Goal: Task Accomplishment & Management: Manage account settings

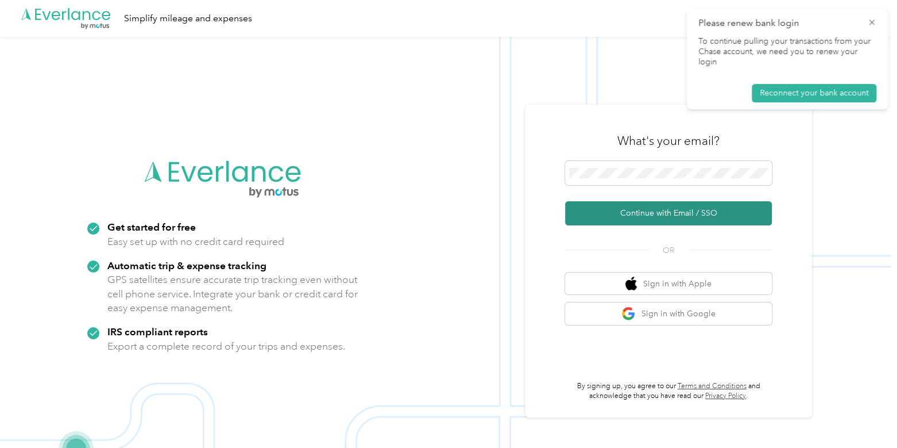
click at [613, 220] on button "Continue with Email / SSO" at bounding box center [668, 213] width 207 height 24
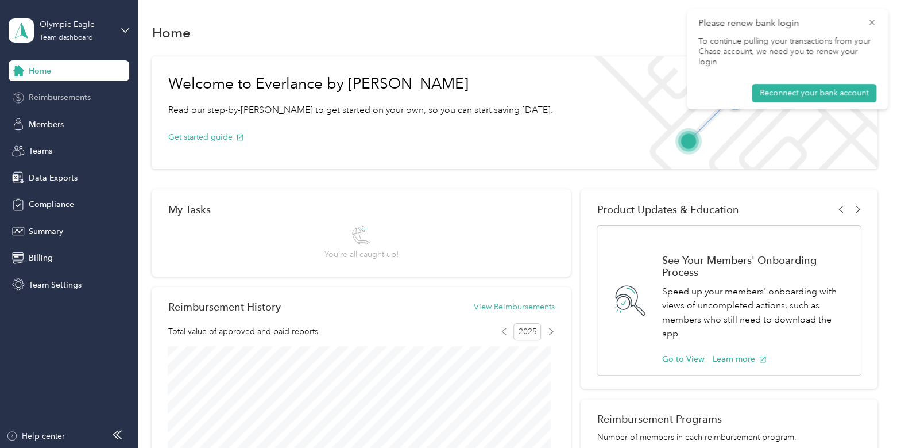
click at [70, 90] on div "Reimbursements" at bounding box center [69, 97] width 121 height 21
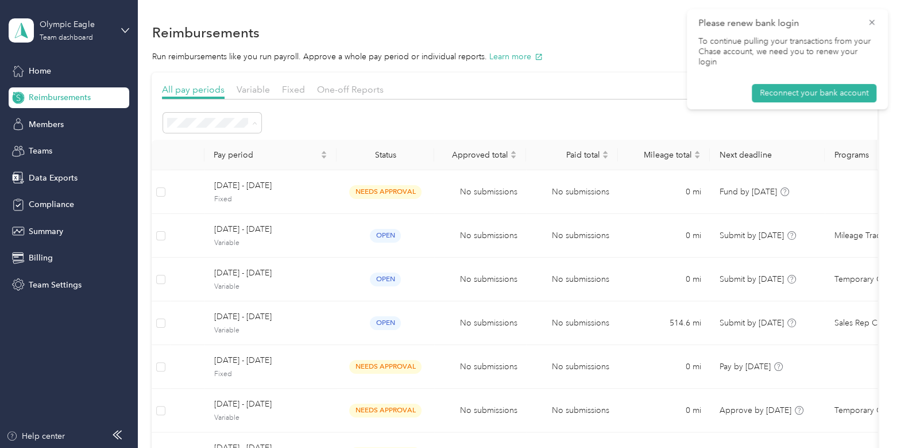
click at [226, 201] on span "Needs approval" at bounding box center [200, 204] width 59 height 10
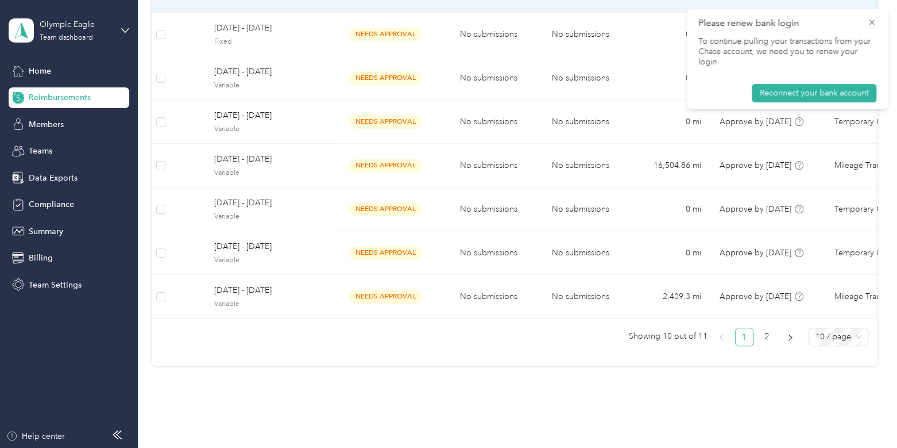
scroll to position [287, 0]
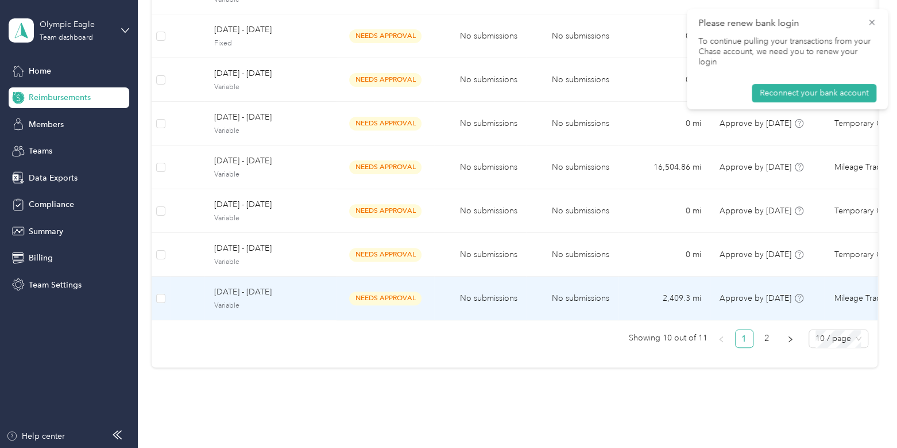
click at [316, 301] on span "Variable" at bounding box center [271, 306] width 114 height 10
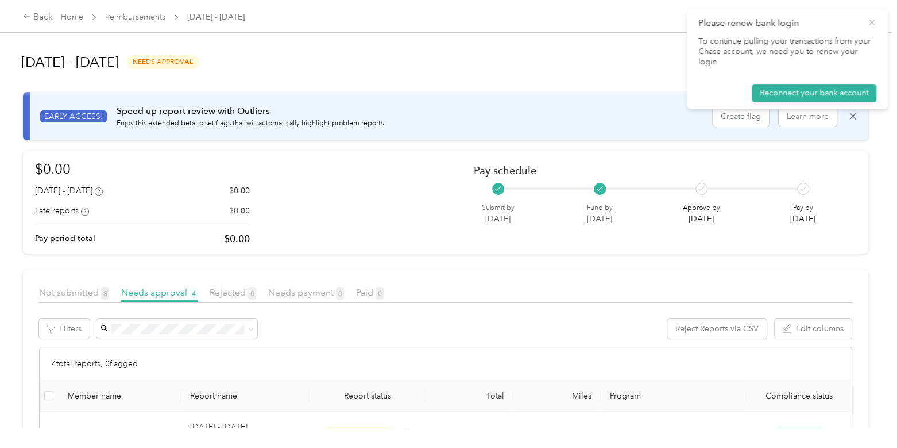
click at [876, 22] on icon at bounding box center [872, 22] width 9 height 10
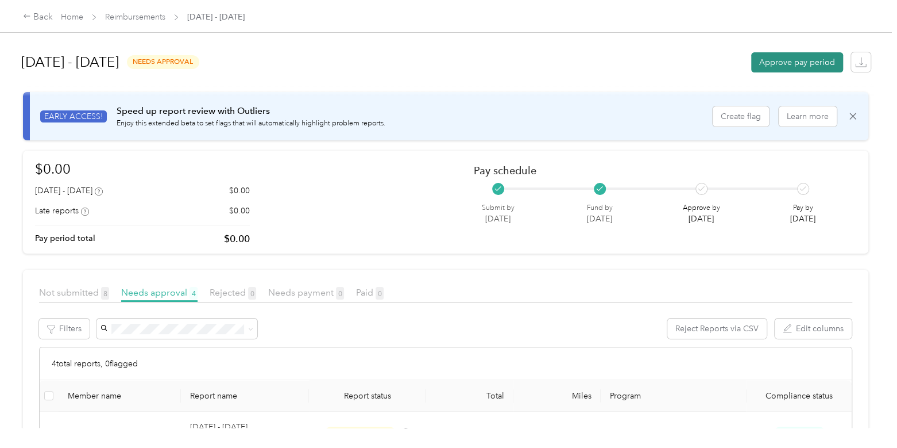
click at [802, 64] on button "Approve pay period" at bounding box center [798, 62] width 92 height 20
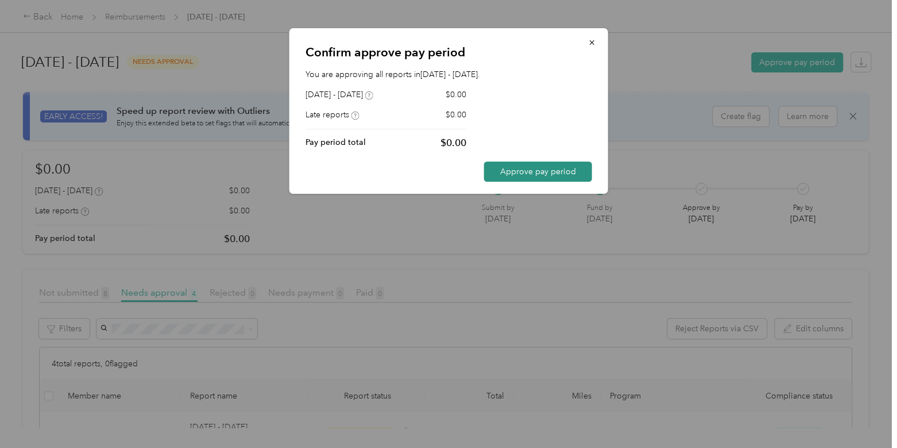
click at [561, 171] on button "Approve pay period" at bounding box center [538, 171] width 108 height 20
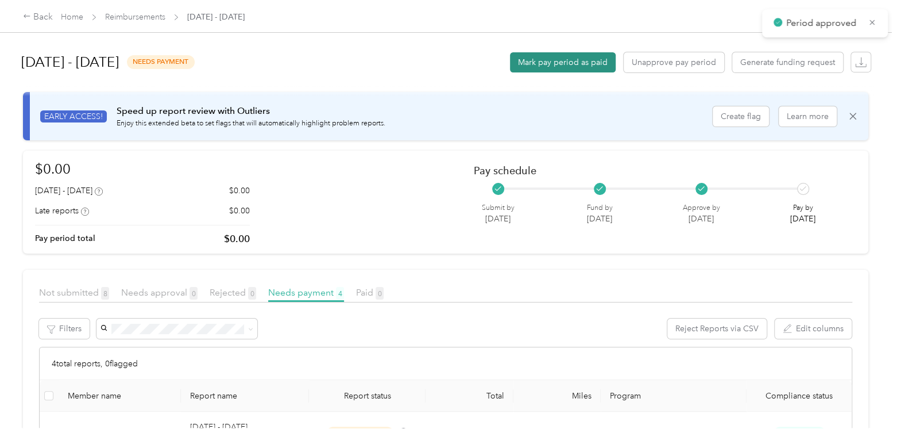
click at [526, 61] on button "Mark pay period as paid" at bounding box center [563, 62] width 106 height 20
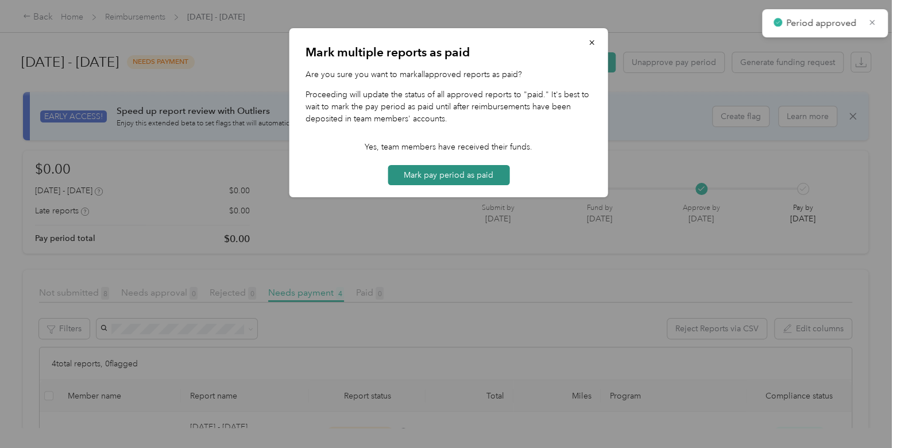
click at [461, 173] on button "Mark pay period as paid" at bounding box center [449, 175] width 122 height 20
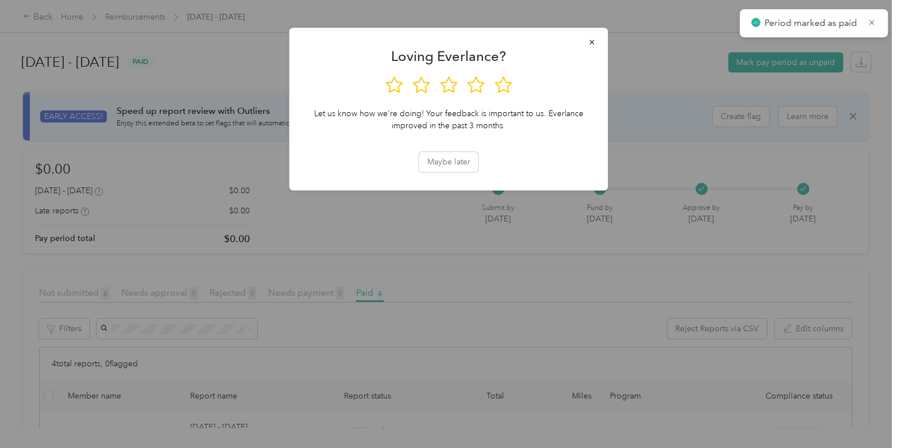
click at [144, 18] on div at bounding box center [448, 224] width 897 height 448
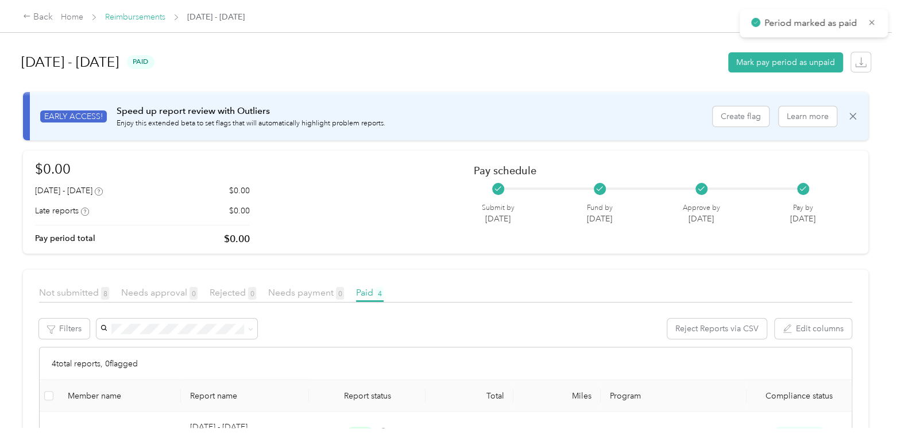
click at [145, 16] on link "Reimbursements" at bounding box center [135, 17] width 60 height 10
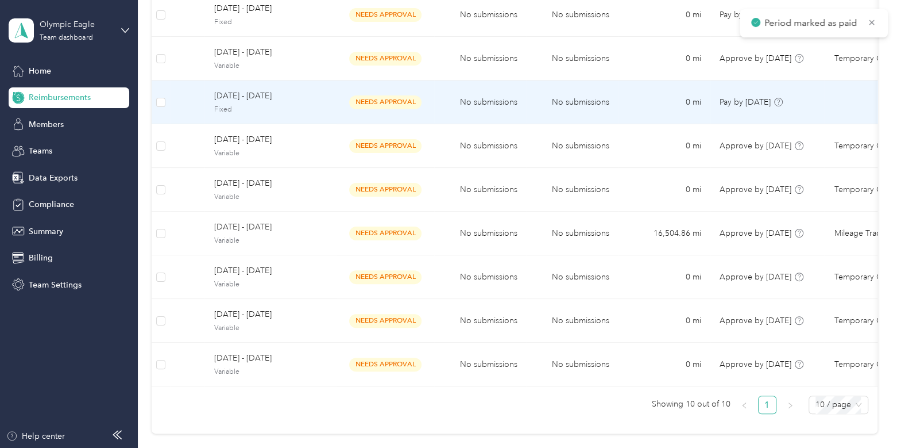
scroll to position [230, 0]
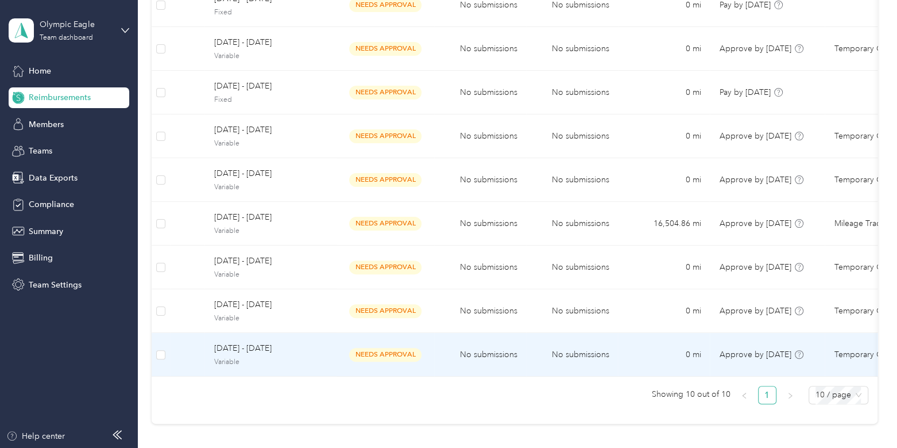
click at [321, 347] on span "[DATE] - [DATE]" at bounding box center [271, 348] width 114 height 13
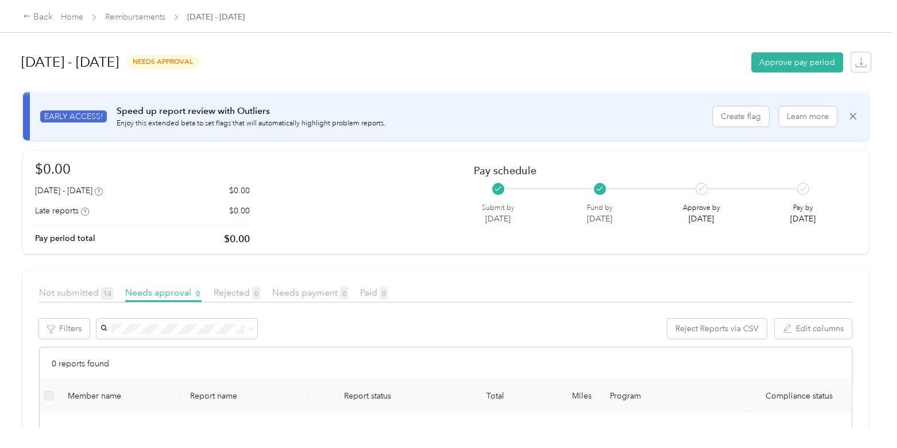
click at [776, 74] on div "[DATE] - [DATE] needs approval Approve pay period" at bounding box center [446, 62] width 850 height 44
click at [782, 56] on button "Approve pay period" at bounding box center [798, 62] width 92 height 20
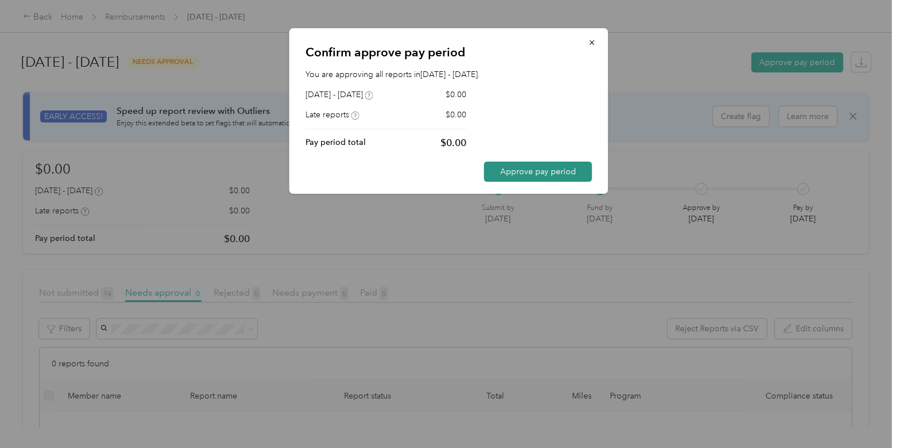
click at [560, 165] on button "Approve pay period" at bounding box center [538, 171] width 108 height 20
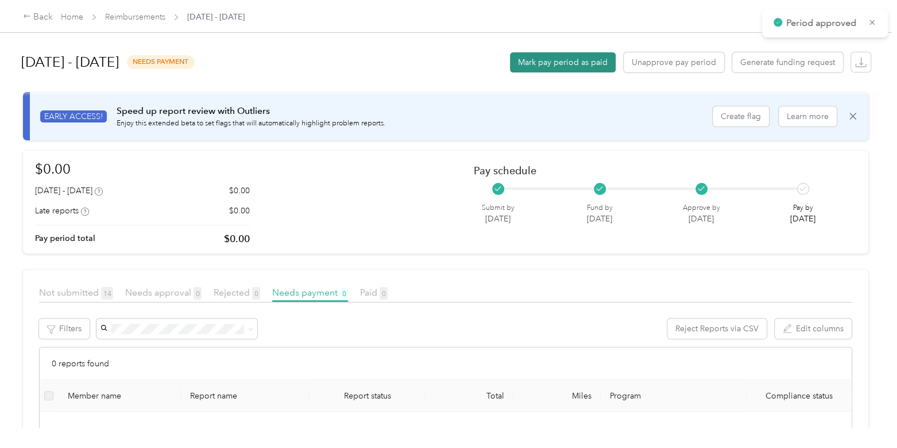
click at [529, 59] on button "Mark pay period as paid" at bounding box center [563, 62] width 106 height 20
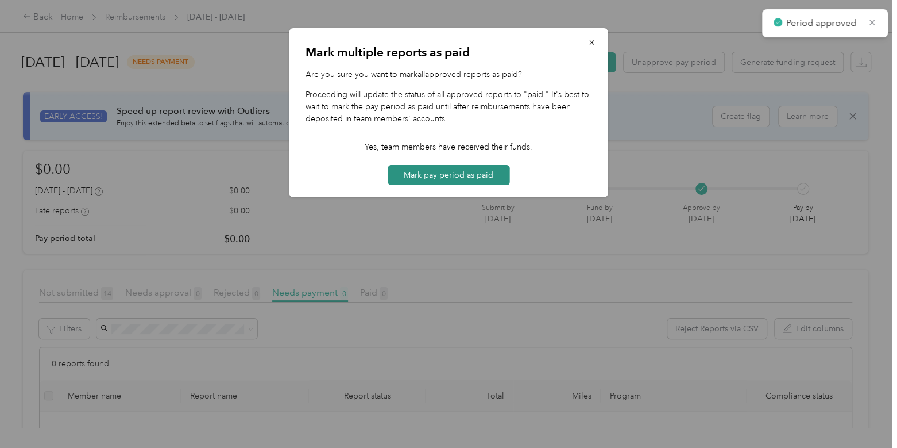
click at [461, 176] on button "Mark pay period as paid" at bounding box center [449, 175] width 122 height 20
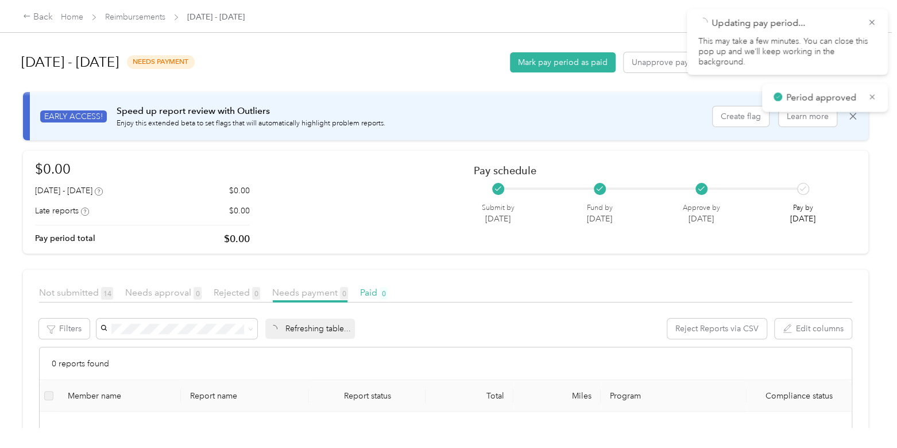
click at [456, 447] on div "Mark multiple reports as paid Are you sure you want to mark all approved report…" at bounding box center [446, 448] width 892 height 0
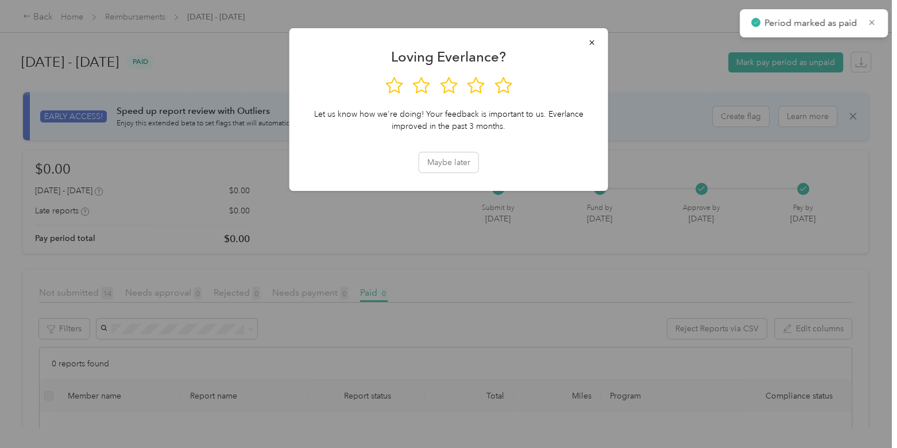
click at [126, 14] on div at bounding box center [448, 224] width 897 height 448
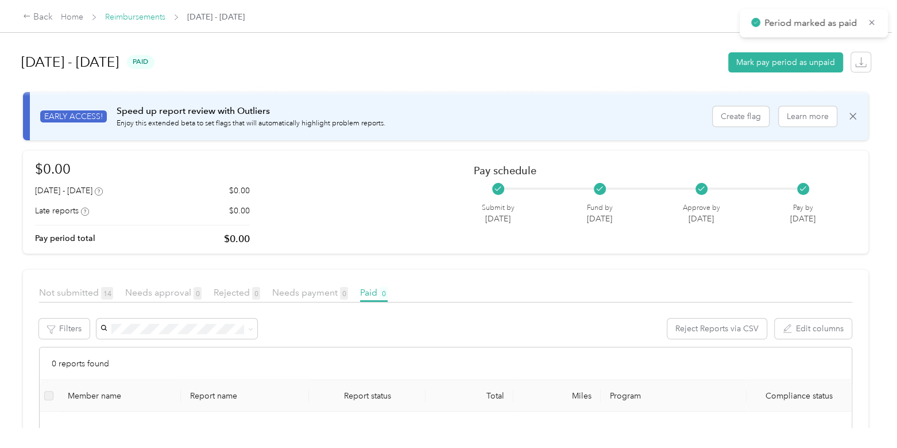
click at [138, 20] on link "Reimbursements" at bounding box center [135, 17] width 60 height 10
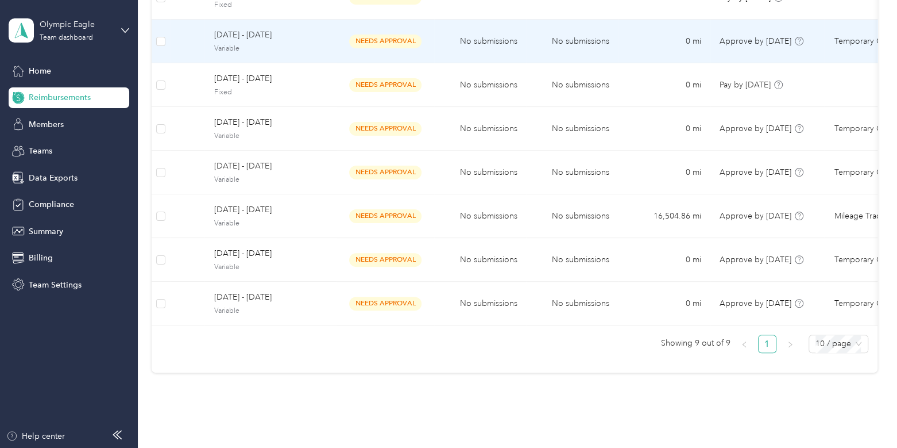
scroll to position [232, 0]
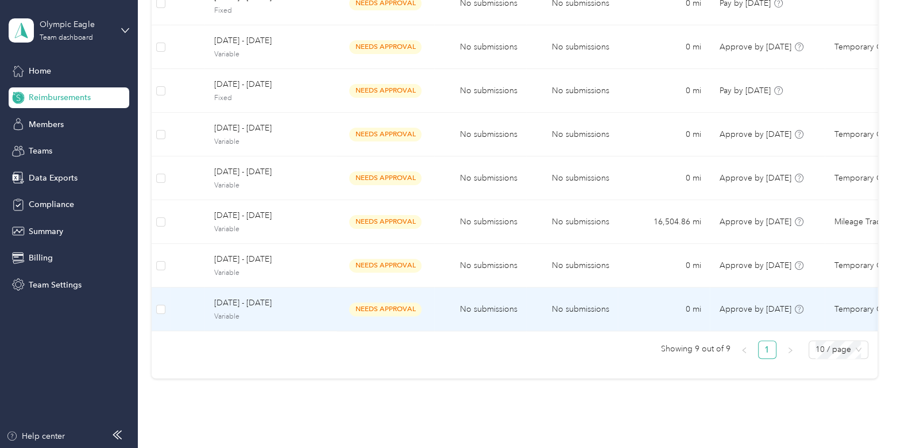
click at [325, 312] on span "Variable" at bounding box center [271, 316] width 114 height 10
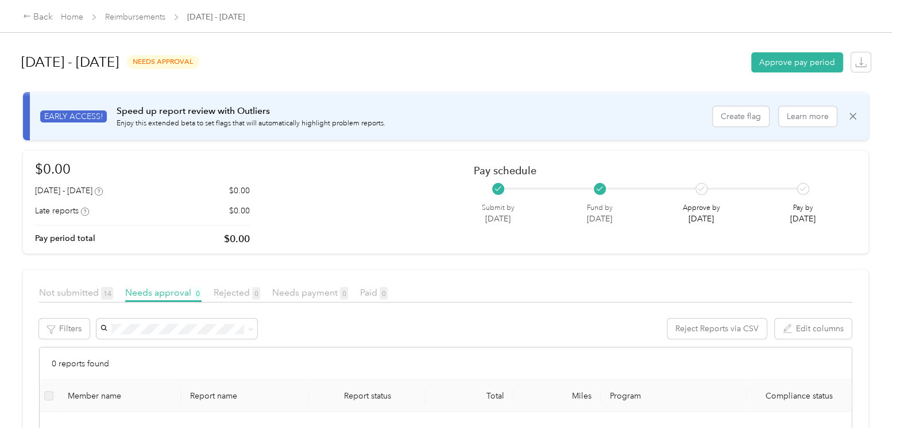
click at [769, 73] on div "[DATE] - [DATE] needs approval Approve pay period" at bounding box center [446, 62] width 850 height 44
click at [780, 65] on button "Approve pay period" at bounding box center [798, 62] width 92 height 20
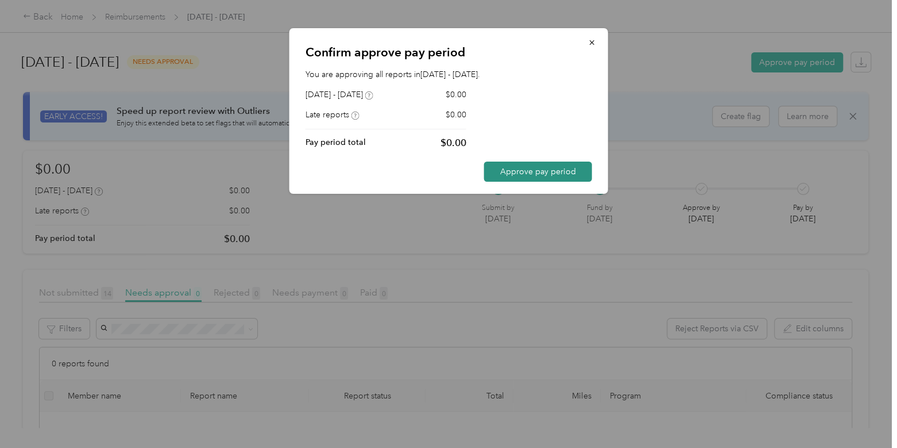
click at [560, 167] on button "Approve pay period" at bounding box center [538, 171] width 108 height 20
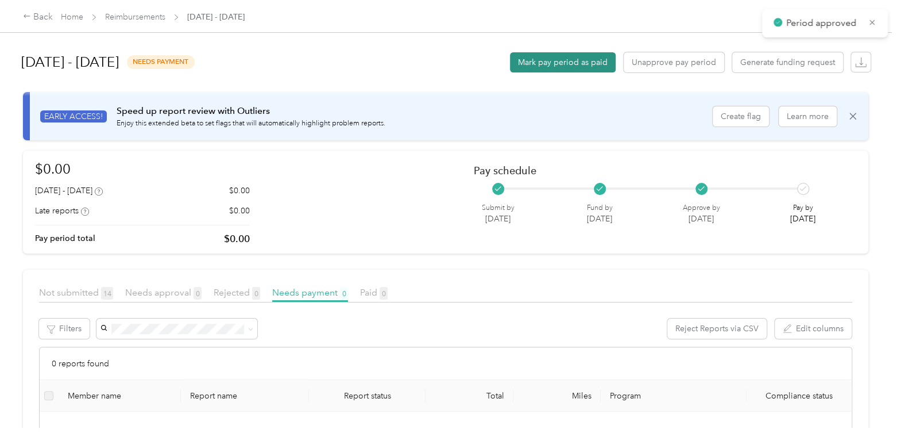
click at [542, 57] on button "Mark pay period as paid" at bounding box center [563, 62] width 106 height 20
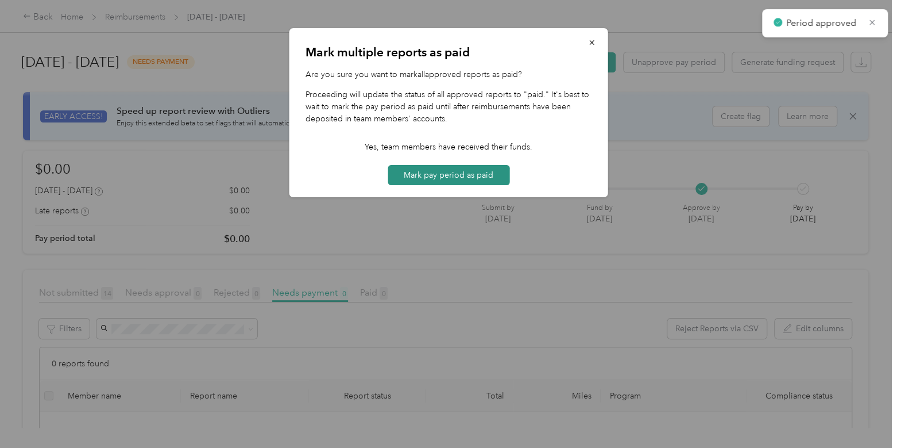
click at [438, 183] on button "Mark pay period as paid" at bounding box center [449, 175] width 122 height 20
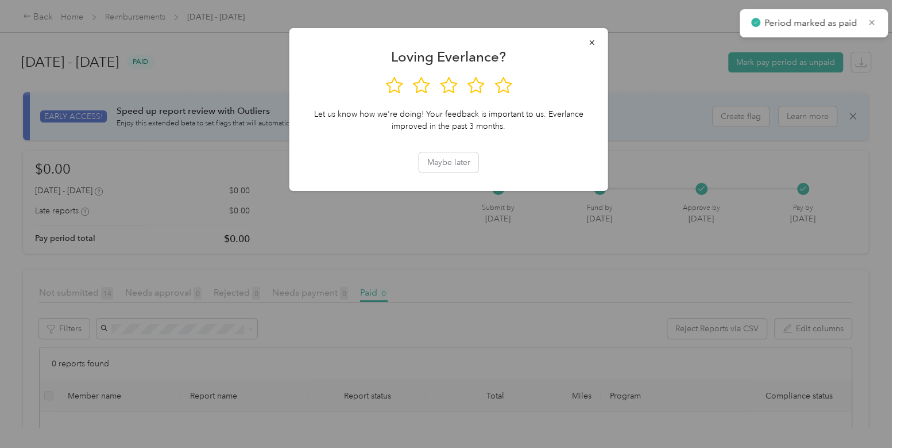
click at [267, 69] on div at bounding box center [448, 224] width 897 height 448
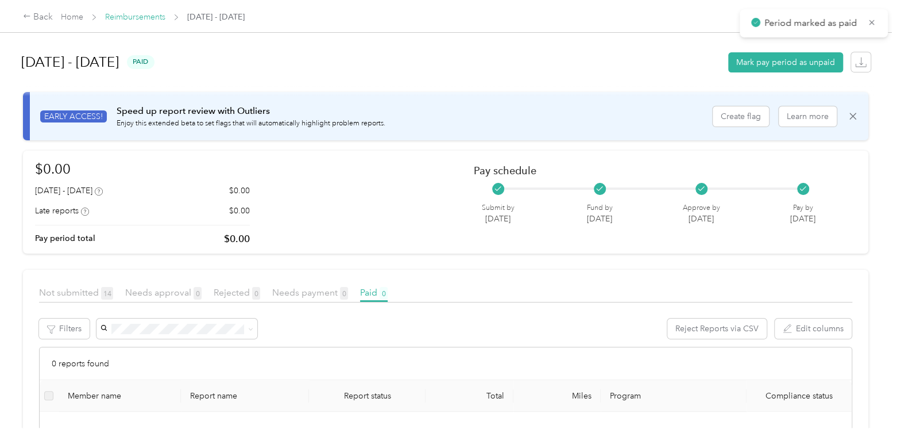
click at [130, 16] on link "Reimbursements" at bounding box center [135, 17] width 60 height 10
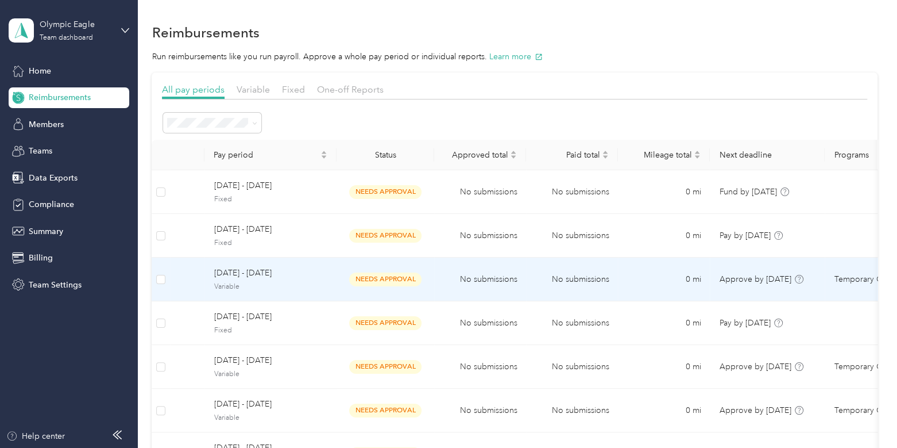
scroll to position [246, 0]
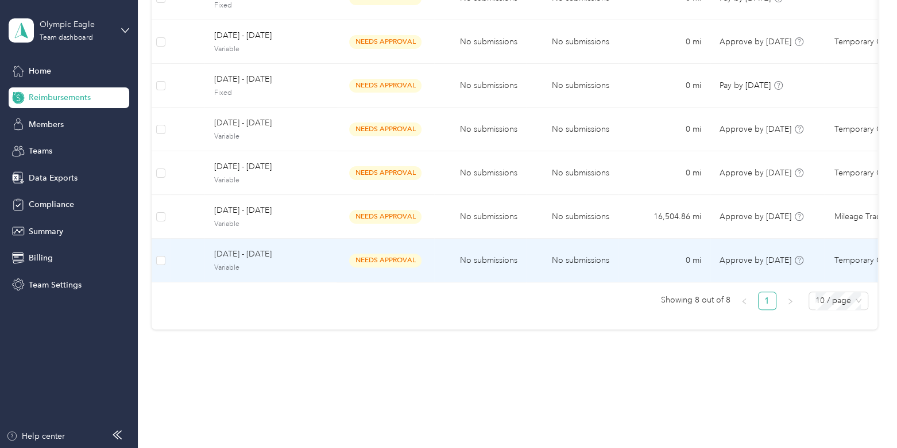
click at [322, 251] on div "[DATE] - [DATE] Variable" at bounding box center [271, 260] width 114 height 25
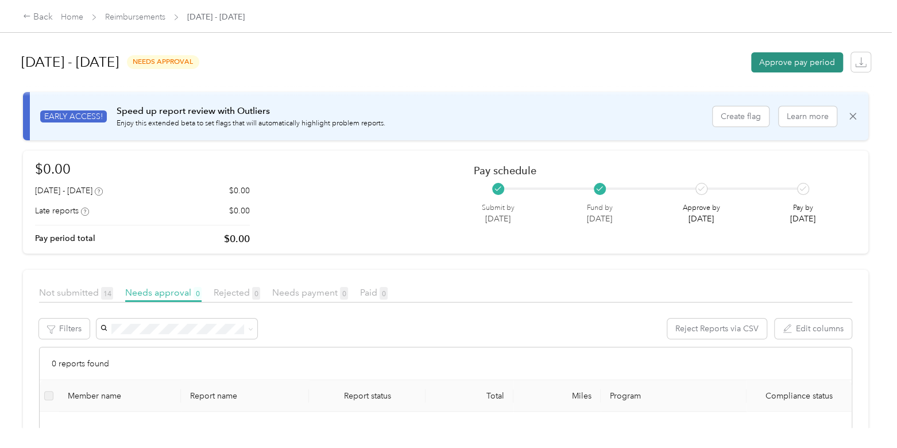
click at [763, 66] on button "Approve pay period" at bounding box center [798, 62] width 92 height 20
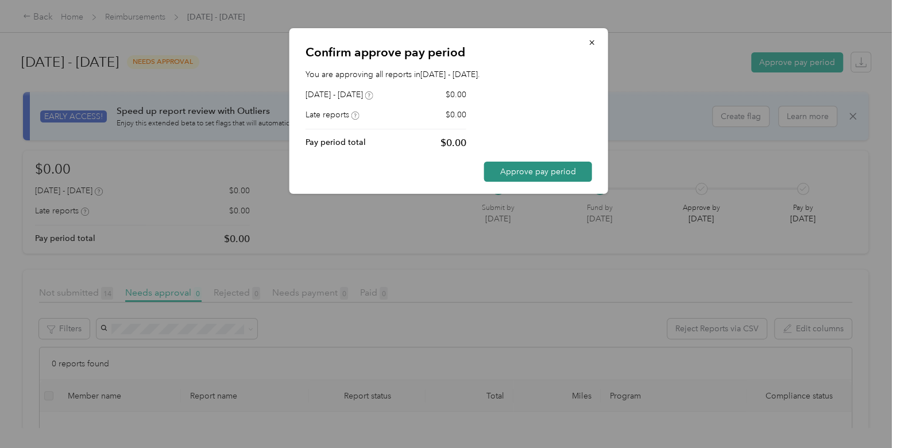
click at [537, 180] on button "Approve pay period" at bounding box center [538, 171] width 108 height 20
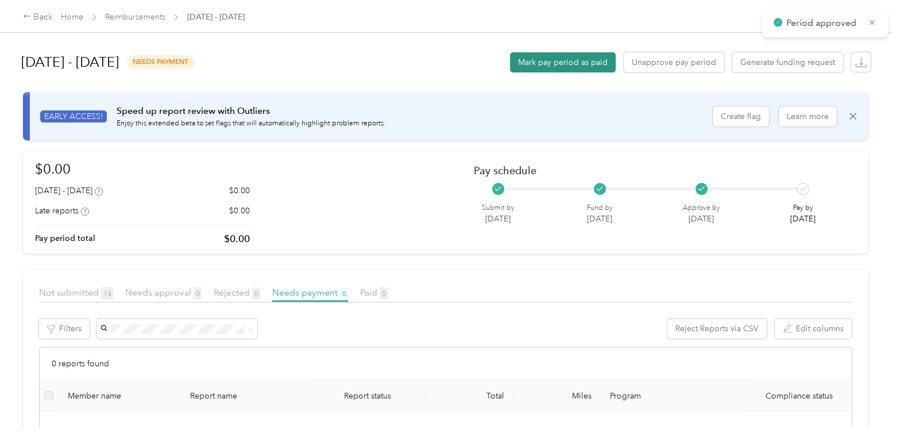
click at [557, 59] on button "Mark pay period as paid" at bounding box center [563, 62] width 106 height 20
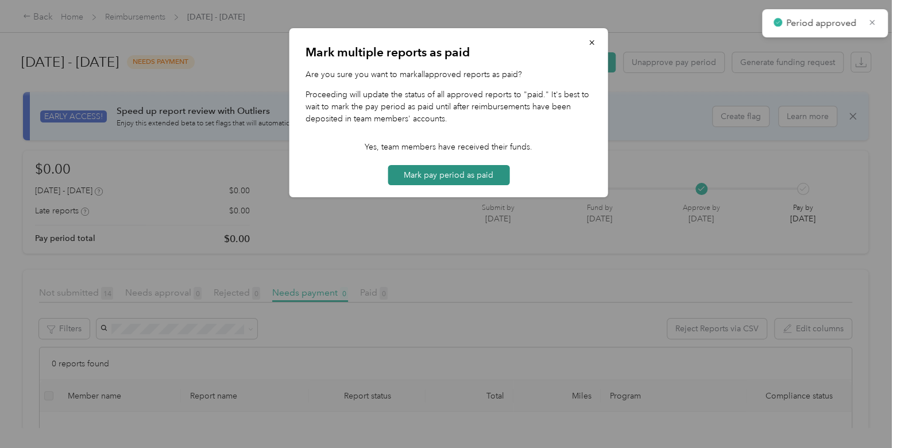
click at [423, 169] on button "Mark pay period as paid" at bounding box center [449, 175] width 122 height 20
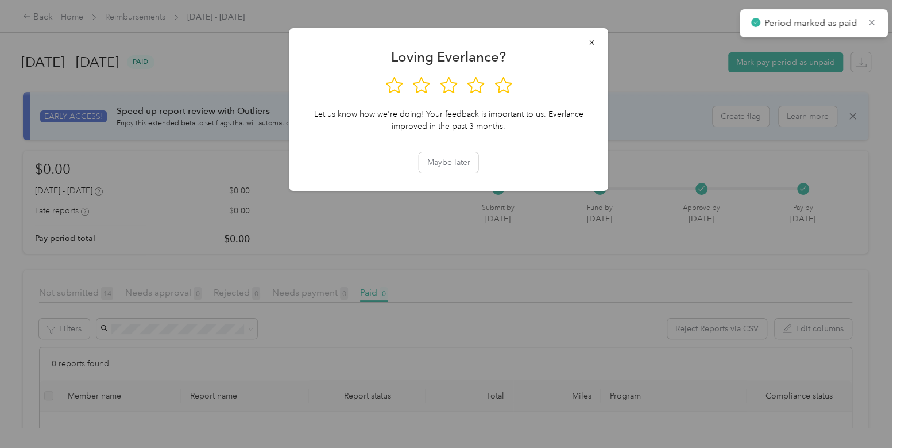
click at [145, 21] on div at bounding box center [448, 224] width 897 height 448
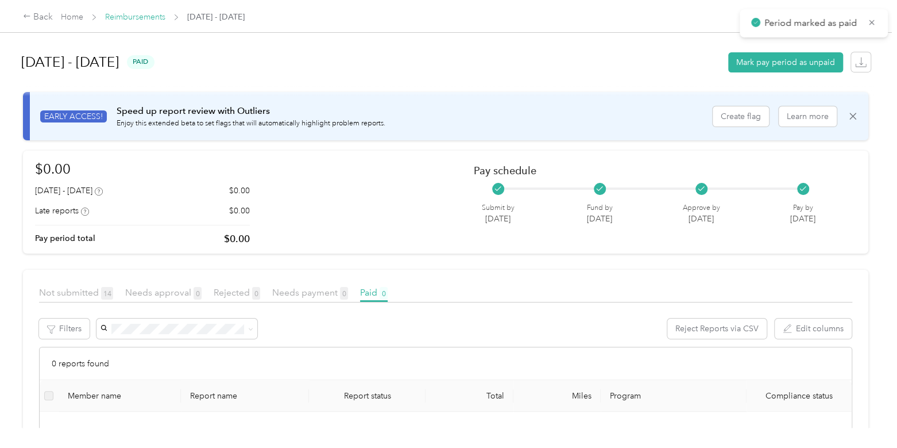
click at [144, 15] on link "Reimbursements" at bounding box center [135, 17] width 60 height 10
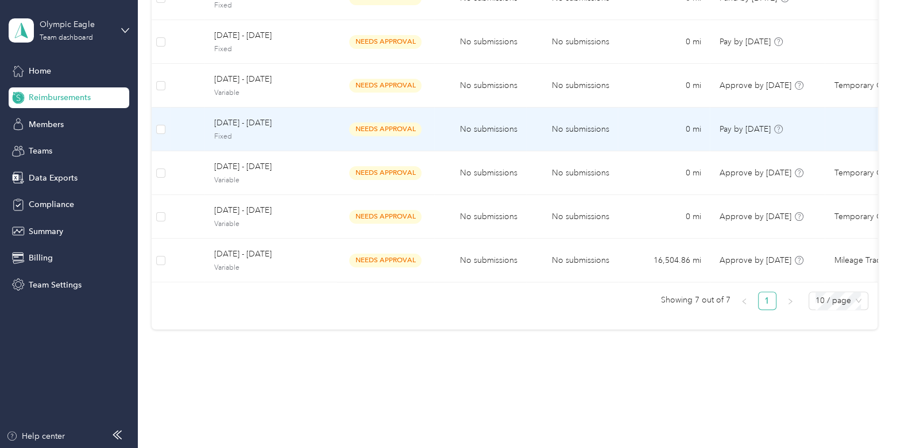
scroll to position [203, 0]
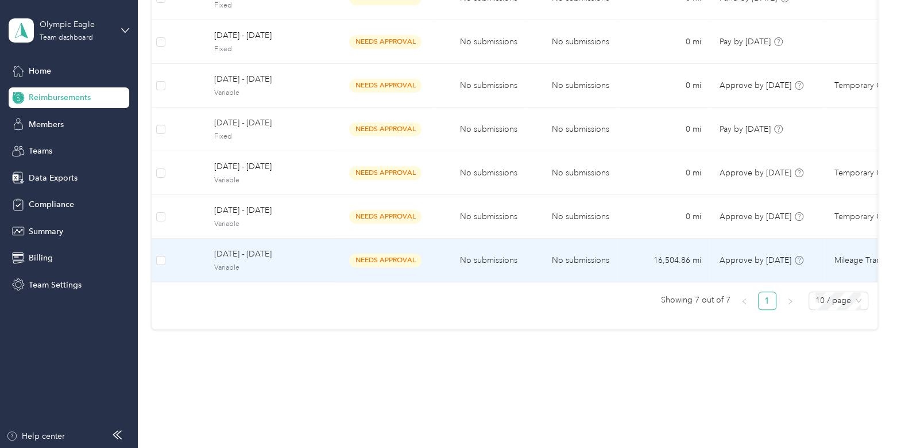
click at [307, 263] on span "Variable" at bounding box center [271, 268] width 114 height 10
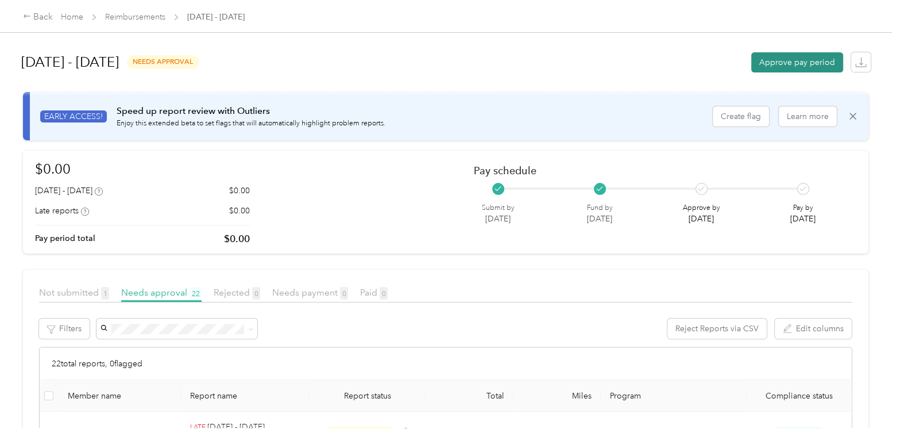
click at [806, 59] on button "Approve pay period" at bounding box center [798, 62] width 92 height 20
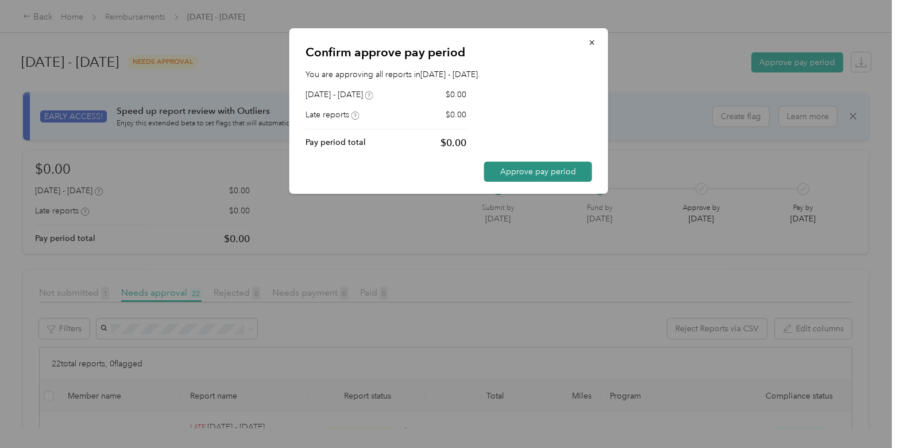
click at [566, 180] on button "Approve pay period" at bounding box center [538, 171] width 108 height 20
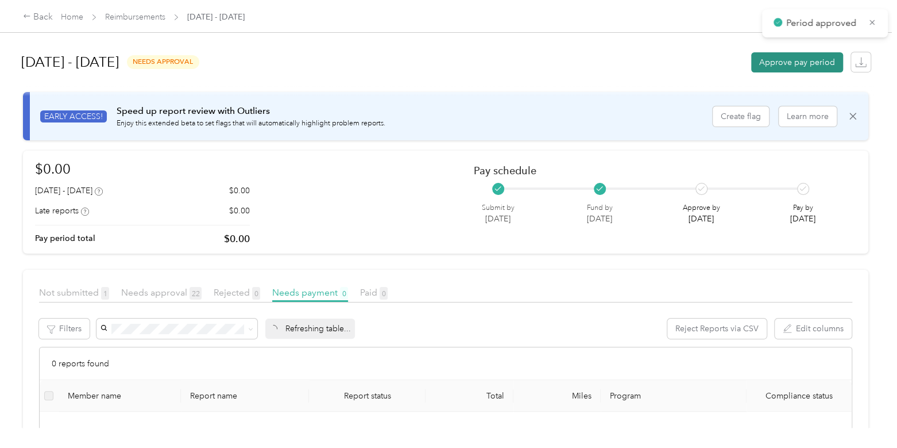
click at [776, 71] on button "Approve pay period" at bounding box center [798, 62] width 92 height 20
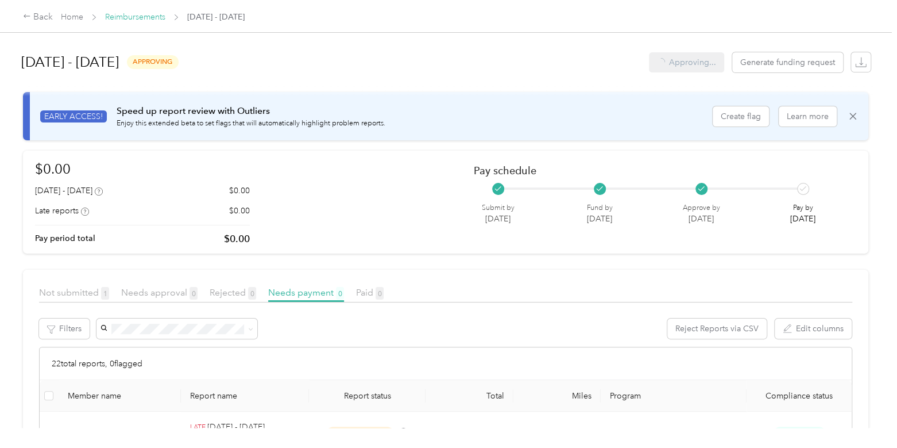
click at [133, 19] on link "Reimbursements" at bounding box center [135, 17] width 60 height 10
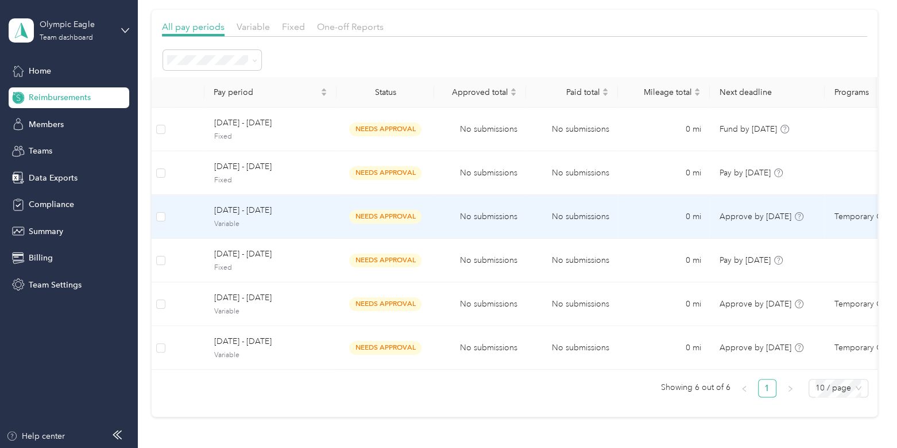
scroll to position [52, 0]
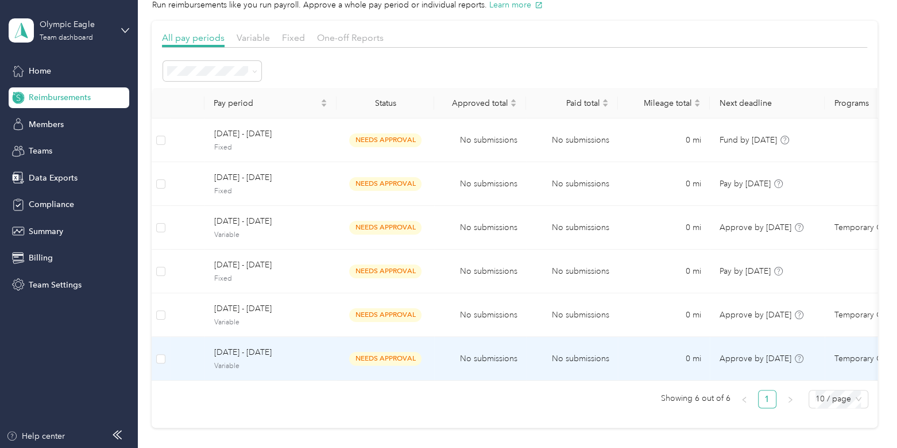
click at [287, 353] on span "[DATE] - [DATE]" at bounding box center [271, 352] width 114 height 13
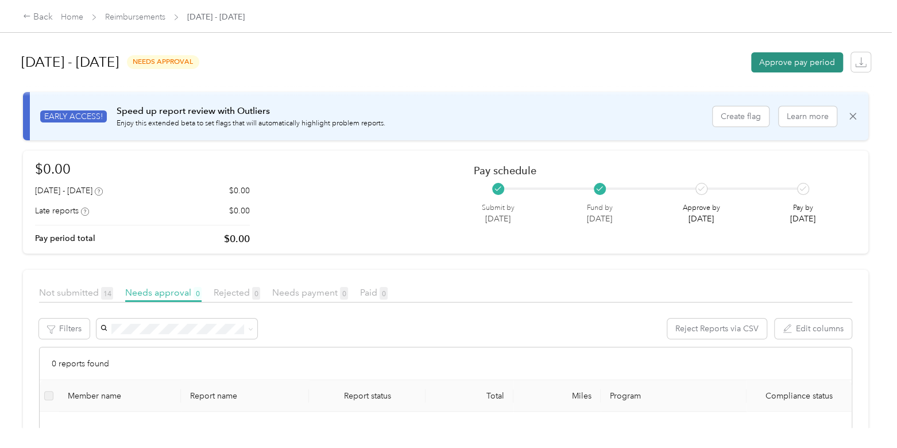
click at [787, 64] on button "Approve pay period" at bounding box center [798, 62] width 92 height 20
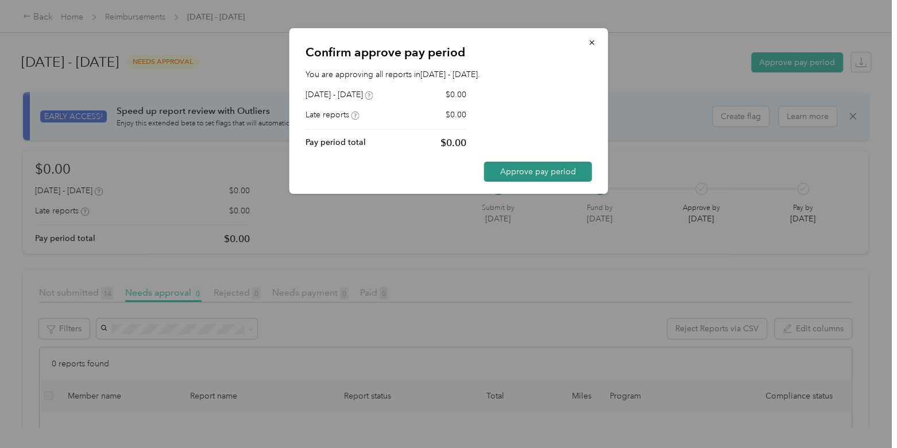
click at [537, 180] on button "Approve pay period" at bounding box center [538, 171] width 108 height 20
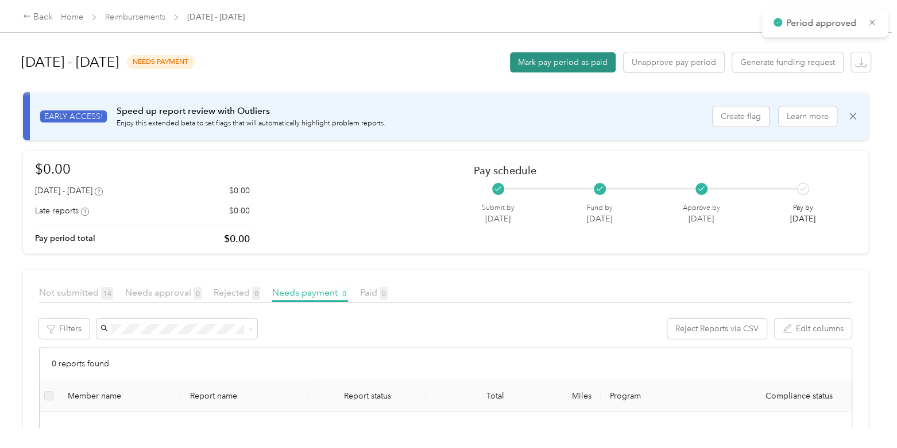
click at [575, 59] on button "Mark pay period as paid" at bounding box center [563, 62] width 106 height 20
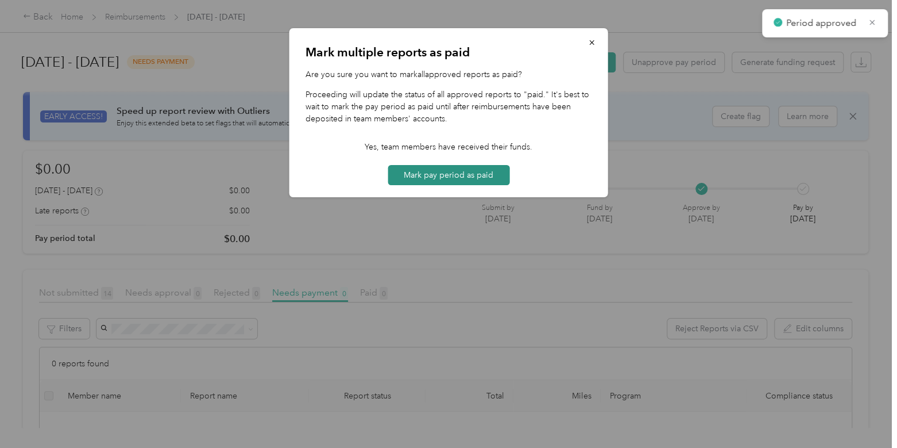
click at [477, 171] on button "Mark pay period as paid" at bounding box center [449, 175] width 122 height 20
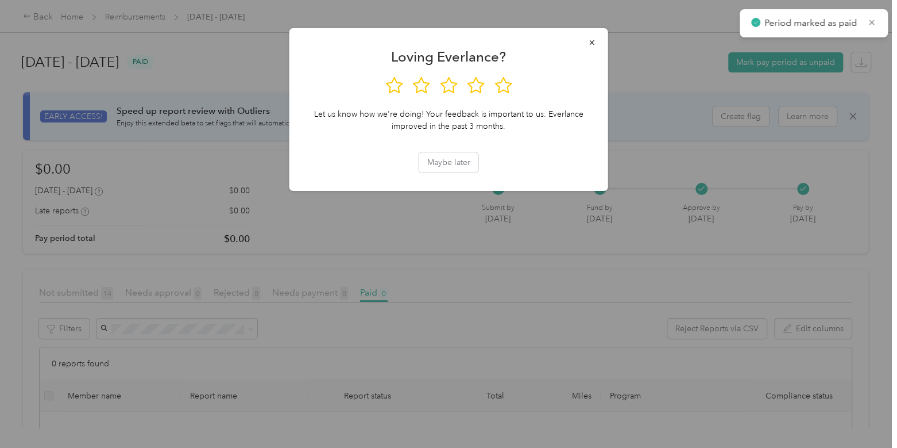
click at [157, 24] on div at bounding box center [448, 224] width 897 height 448
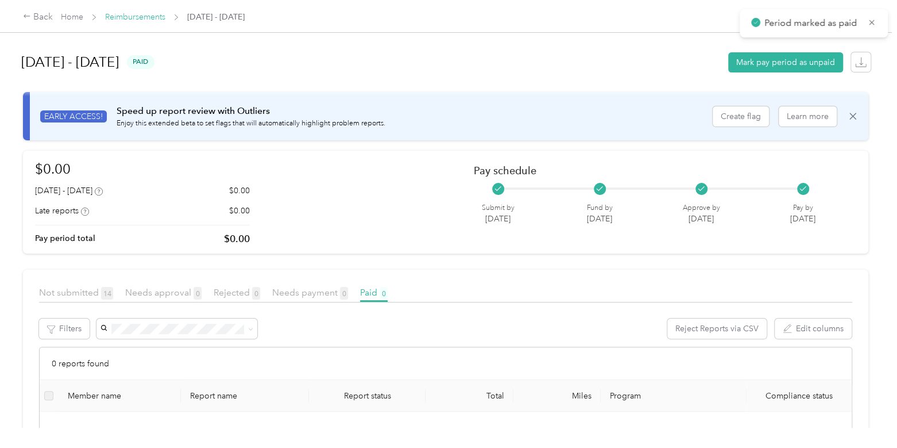
click at [149, 15] on link "Reimbursements" at bounding box center [135, 17] width 60 height 10
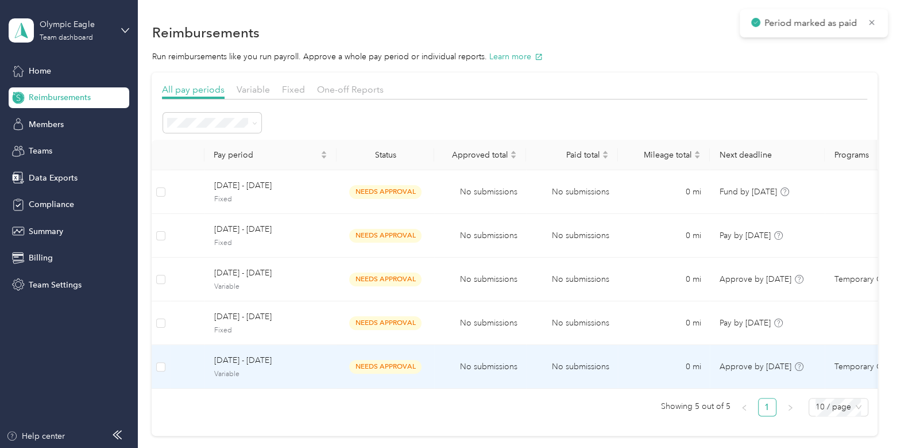
click at [338, 361] on td "needs approval" at bounding box center [386, 367] width 98 height 44
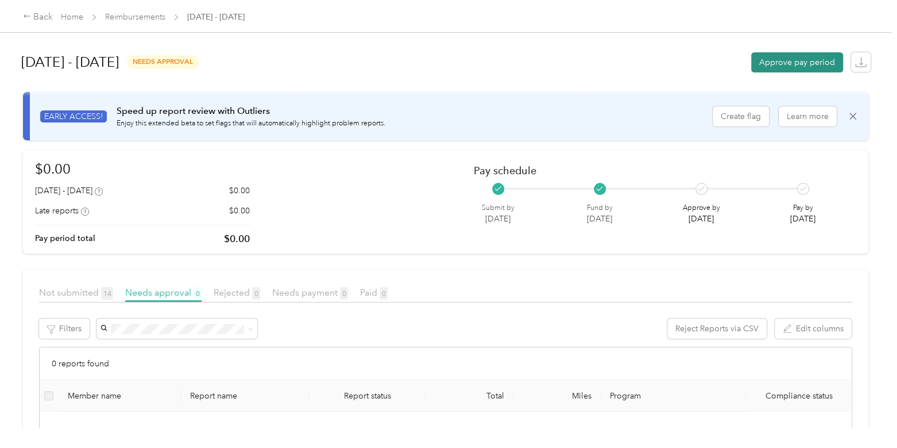
click at [760, 61] on button "Approve pay period" at bounding box center [798, 62] width 92 height 20
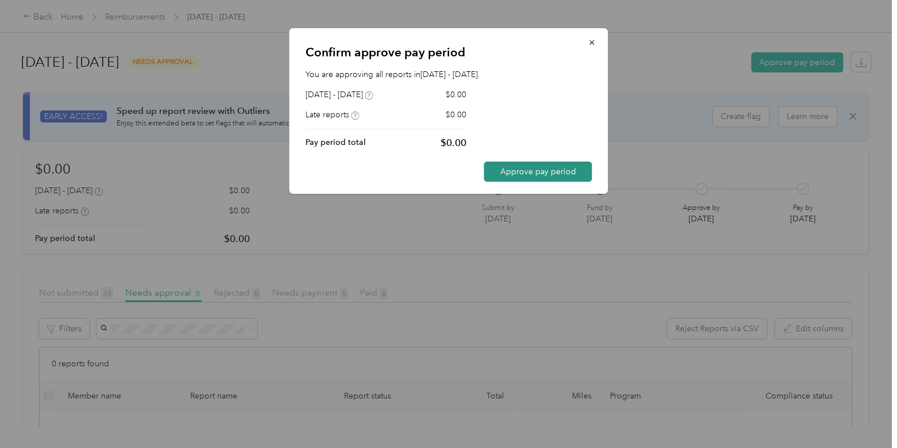
click at [515, 166] on button "Approve pay period" at bounding box center [538, 171] width 108 height 20
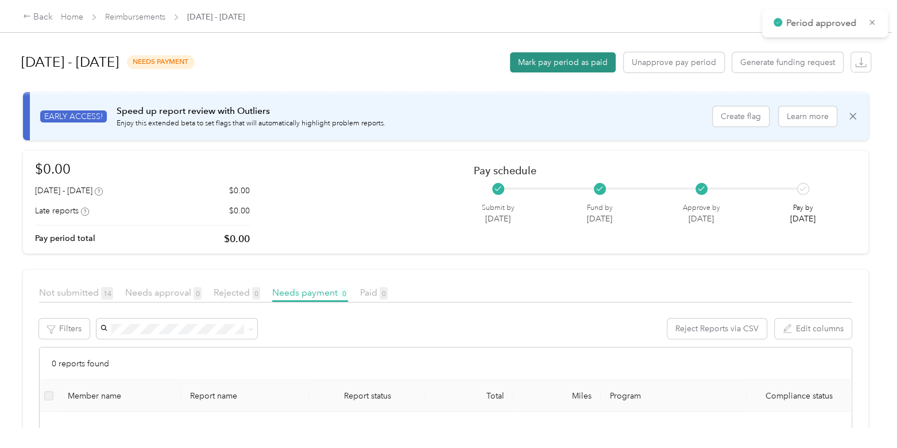
click at [552, 63] on button "Mark pay period as paid" at bounding box center [563, 62] width 106 height 20
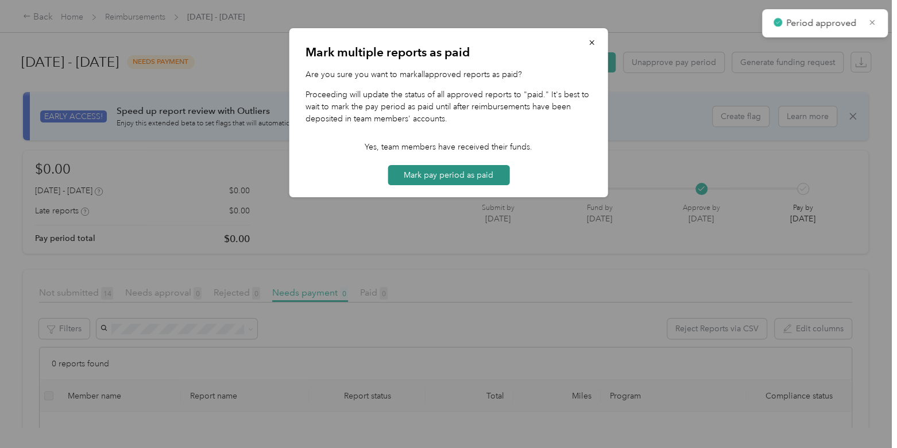
click at [485, 176] on button "Mark pay period as paid" at bounding box center [449, 175] width 122 height 20
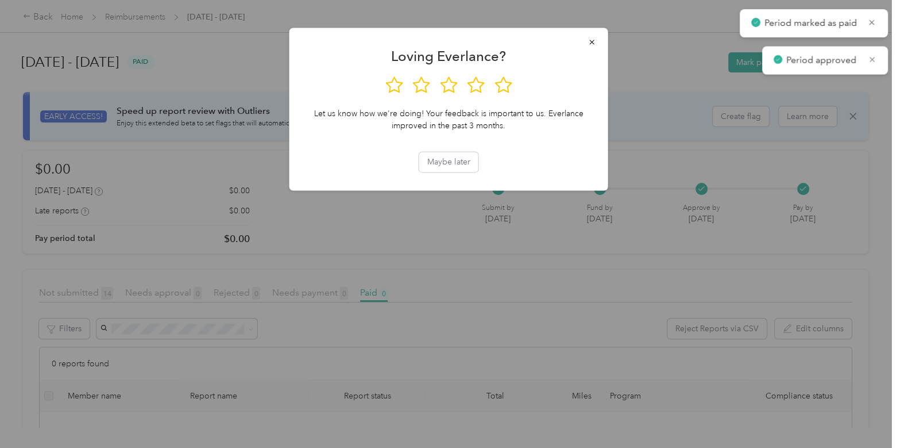
click at [149, 24] on div at bounding box center [448, 224] width 897 height 448
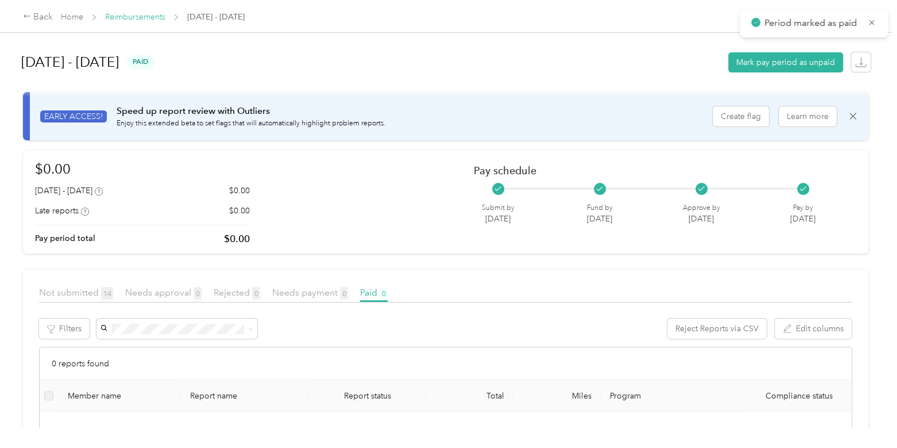
click at [145, 13] on link "Reimbursements" at bounding box center [135, 17] width 60 height 10
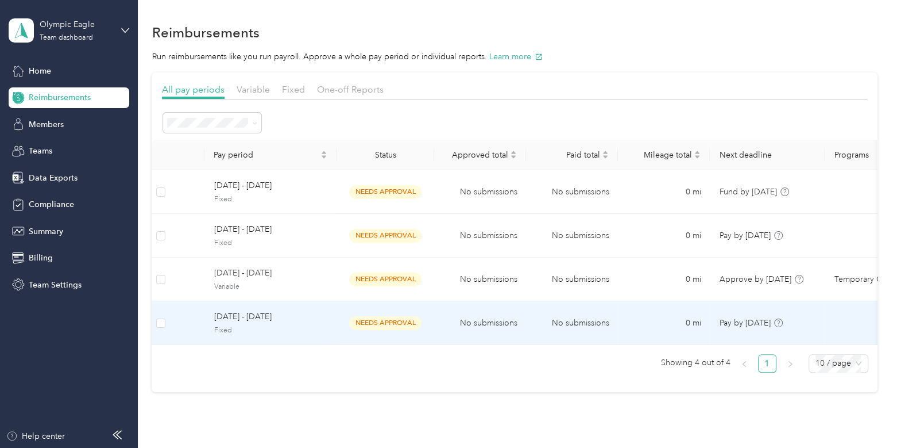
click at [269, 325] on span "Fixed" at bounding box center [271, 330] width 114 height 10
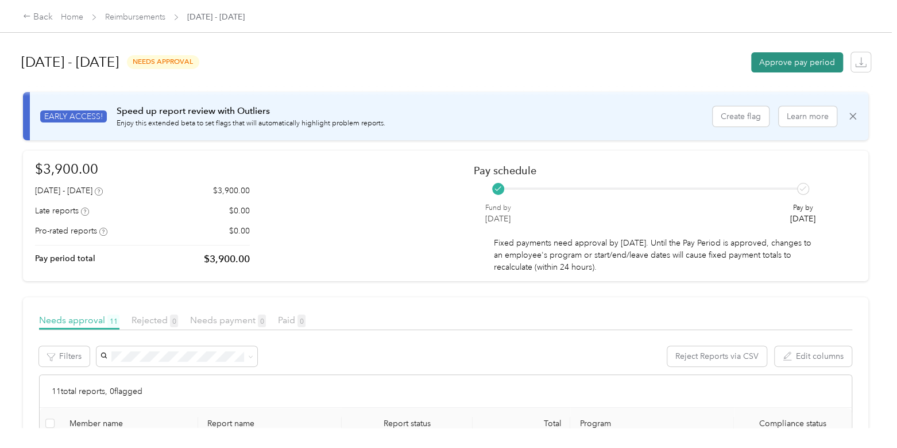
click at [772, 61] on button "Approve pay period" at bounding box center [798, 62] width 92 height 20
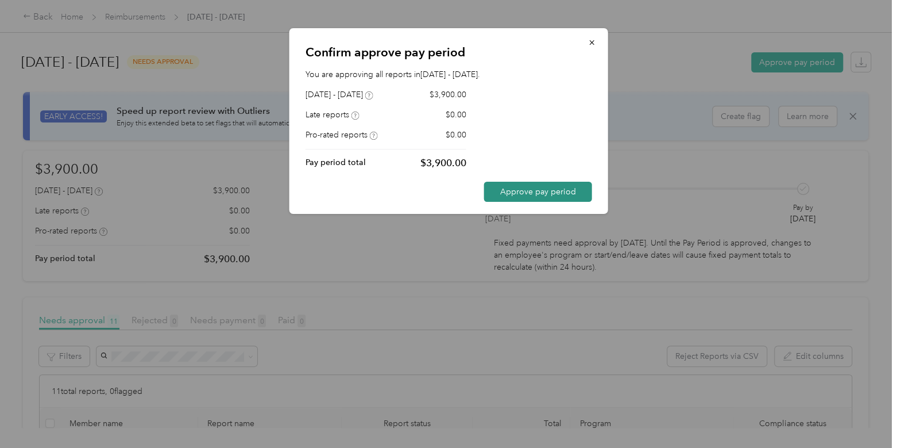
click at [566, 183] on button "Approve pay period" at bounding box center [538, 192] width 108 height 20
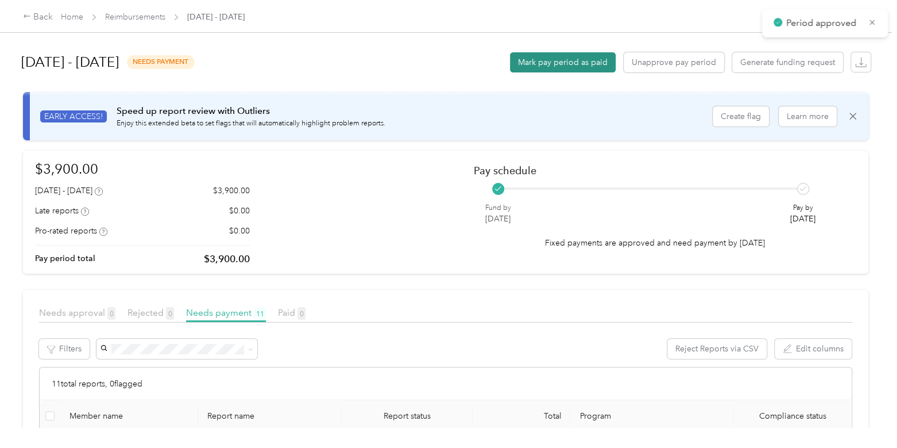
click at [567, 64] on button "Mark pay period as paid" at bounding box center [563, 62] width 106 height 20
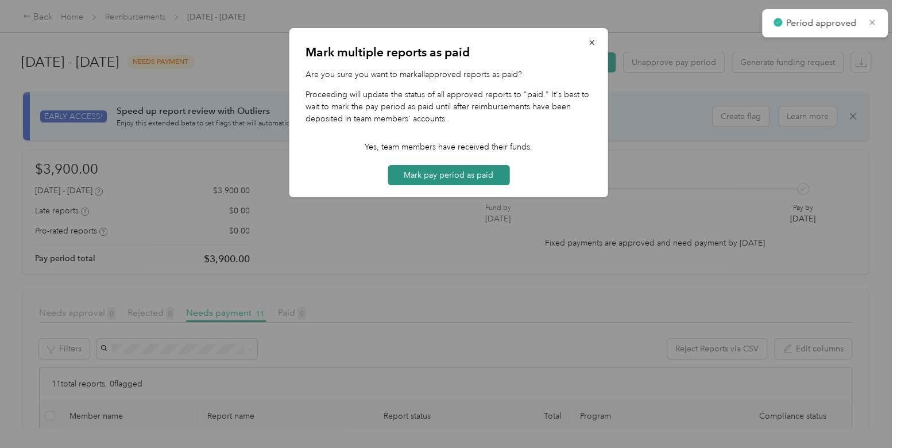
click at [476, 165] on button "Mark pay period as paid" at bounding box center [449, 175] width 122 height 20
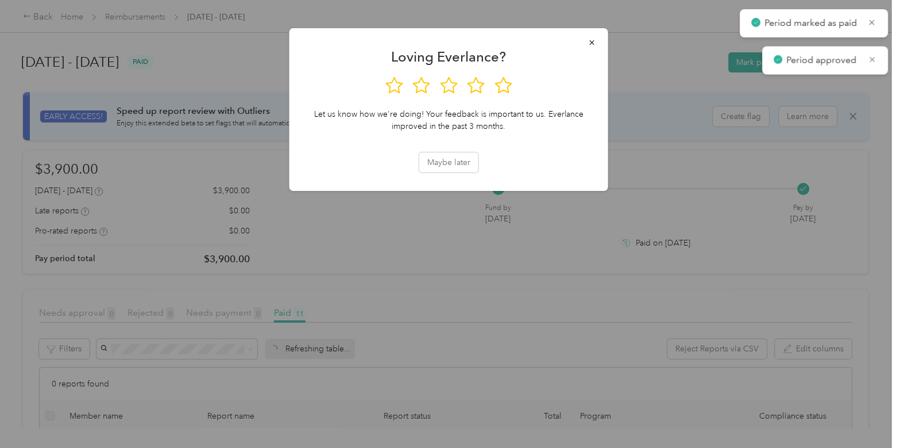
click at [138, 13] on div at bounding box center [448, 224] width 897 height 448
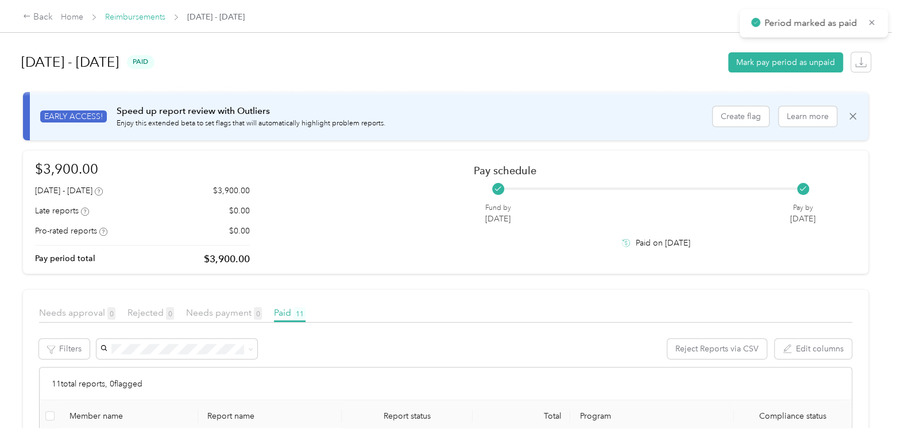
click at [149, 19] on link "Reimbursements" at bounding box center [135, 17] width 60 height 10
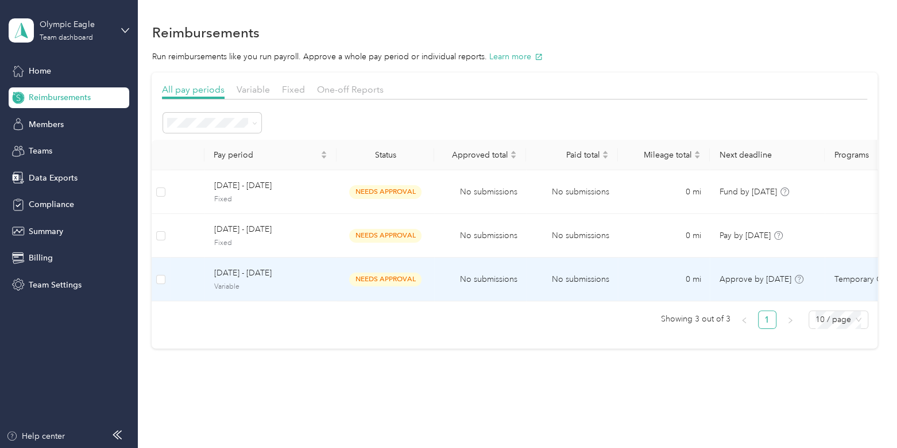
click at [335, 287] on td "[DATE] - [DATE] Variable" at bounding box center [271, 279] width 132 height 44
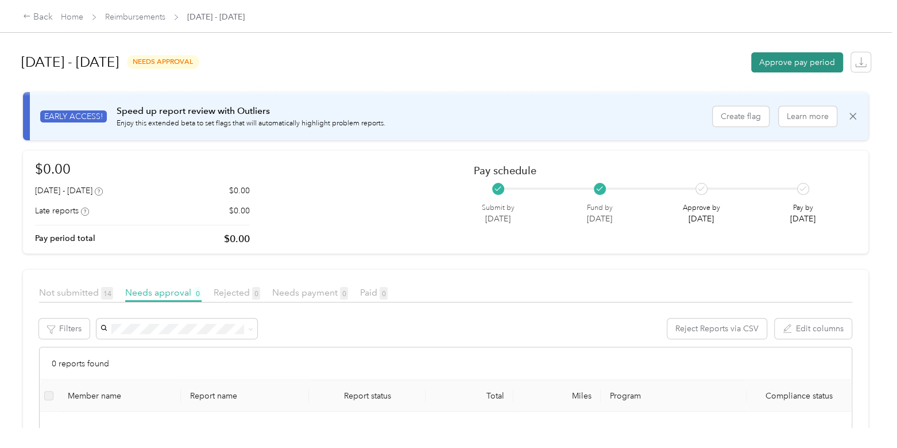
click at [780, 64] on button "Approve pay period" at bounding box center [798, 62] width 92 height 20
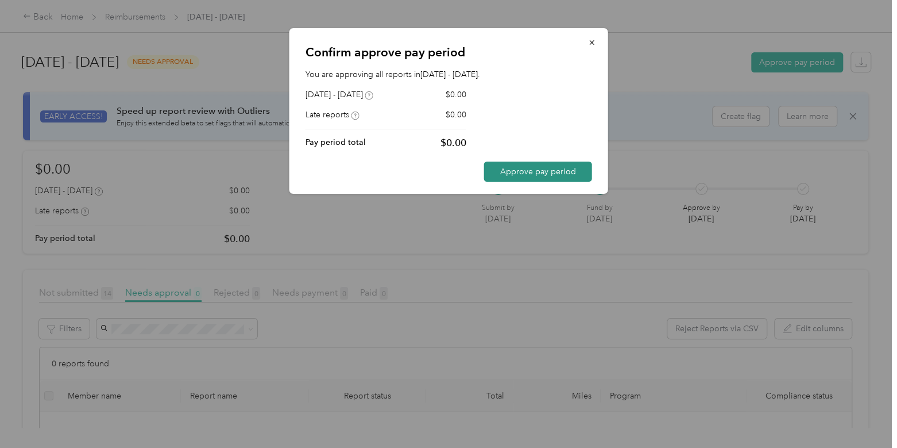
click at [546, 168] on button "Approve pay period" at bounding box center [538, 171] width 108 height 20
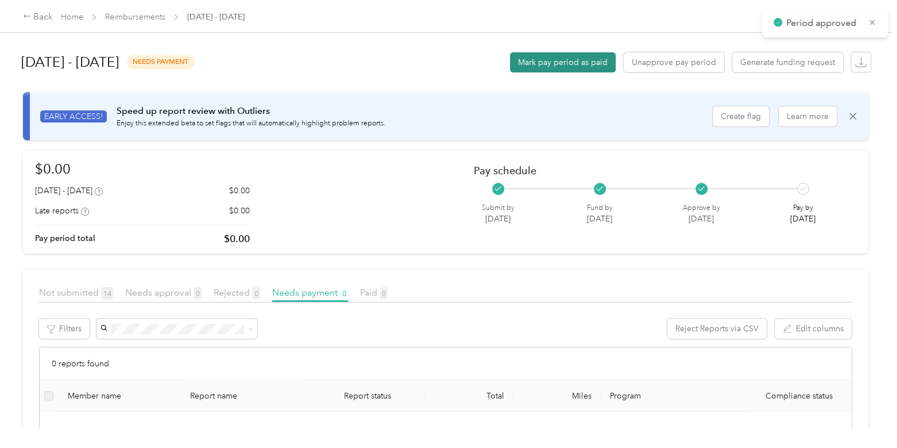
click at [564, 61] on button "Mark pay period as paid" at bounding box center [563, 62] width 106 height 20
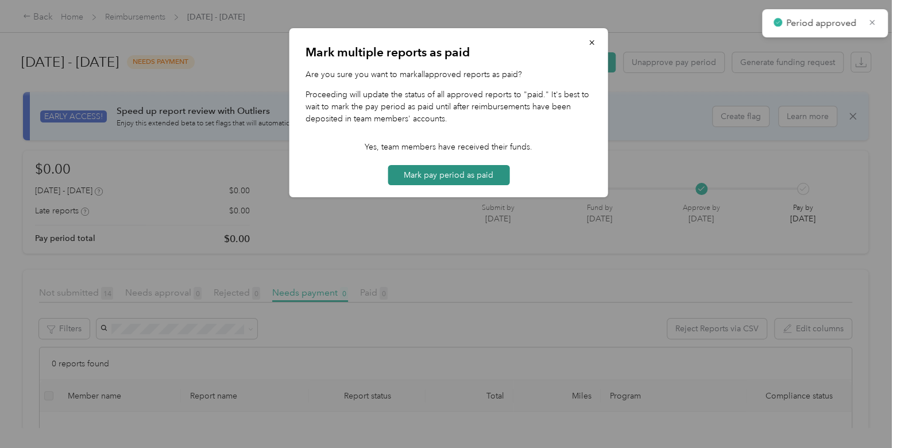
click at [455, 180] on button "Mark pay period as paid" at bounding box center [449, 175] width 122 height 20
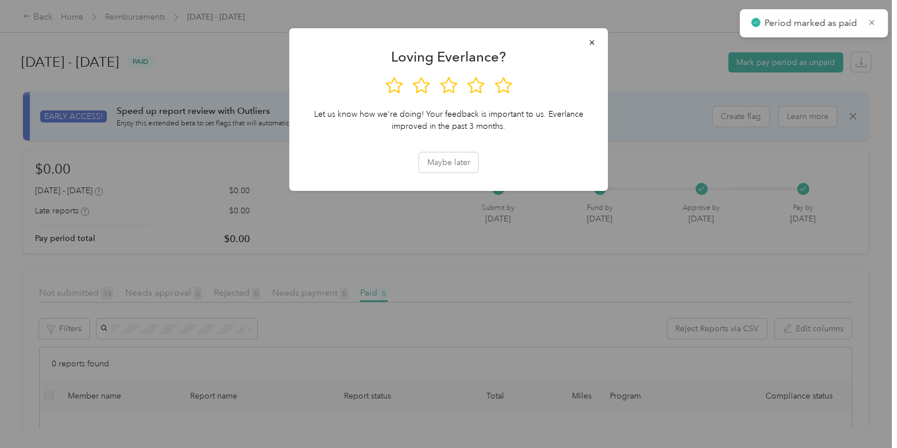
click at [217, 89] on div at bounding box center [448, 224] width 897 height 448
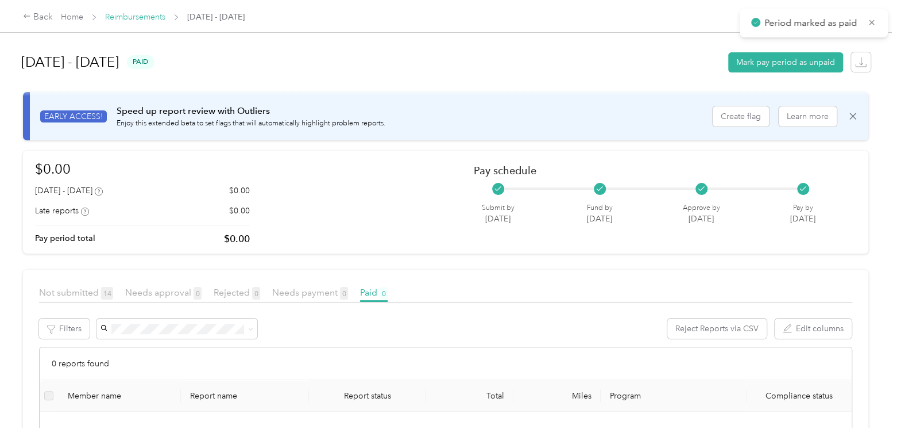
click at [141, 17] on link "Reimbursements" at bounding box center [135, 17] width 60 height 10
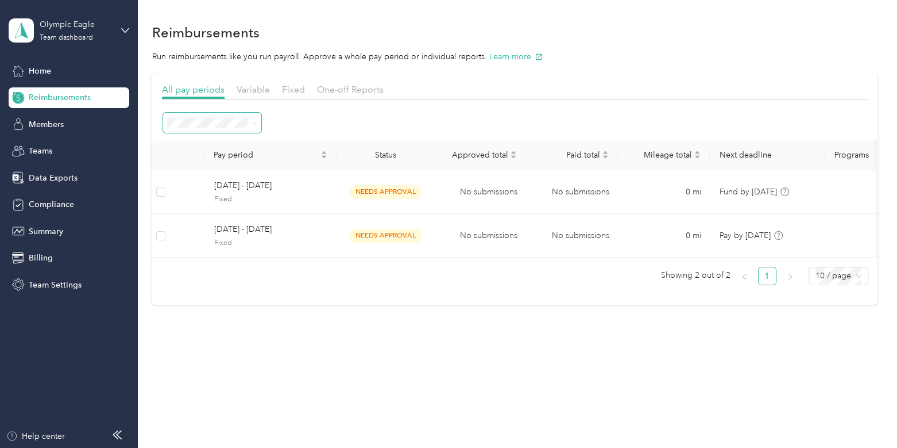
click at [233, 128] on span at bounding box center [212, 123] width 98 height 20
click at [220, 148] on ol "All periods Active periods Open Needs approval Approved Needs payment Scheduled…" at bounding box center [212, 234] width 98 height 202
click at [186, 134] on li "All periods" at bounding box center [212, 138] width 98 height 20
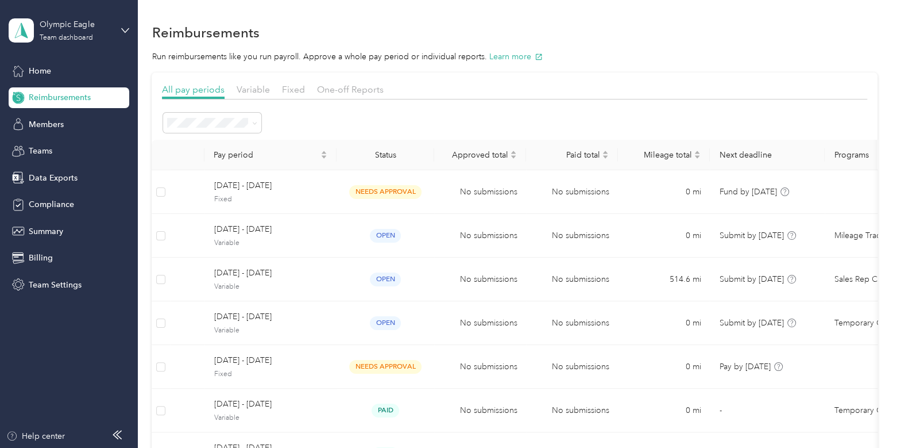
click at [208, 163] on div "Active periods" at bounding box center [212, 163] width 82 height 12
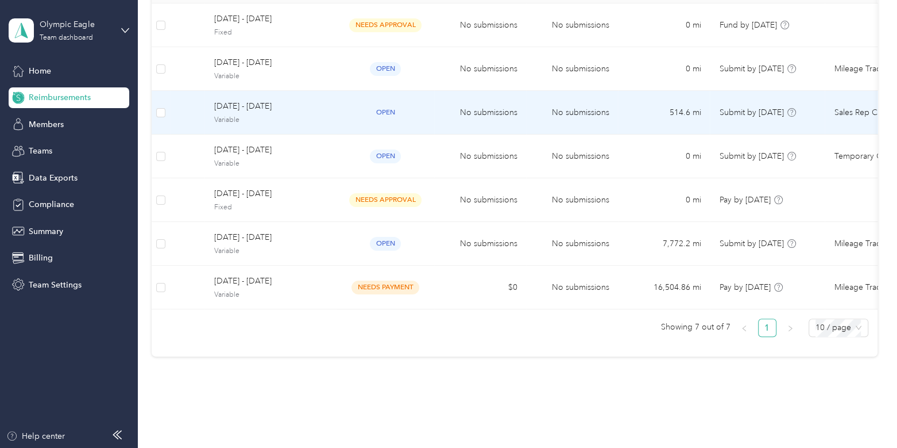
scroll to position [164, 0]
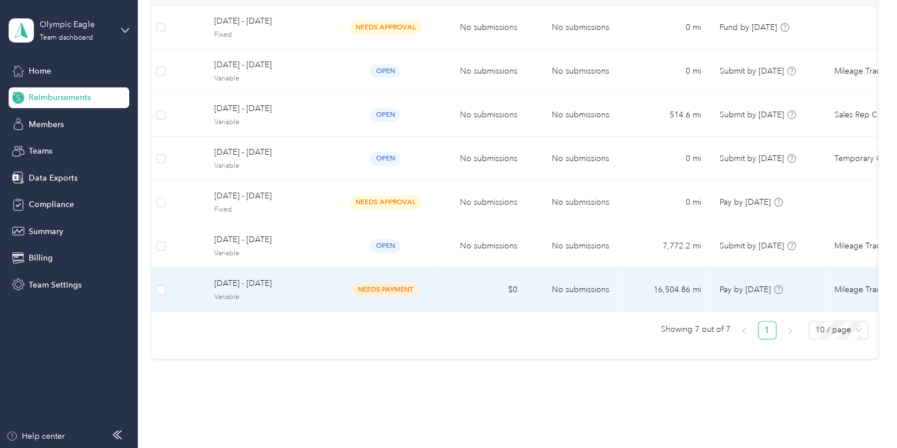
click at [337, 293] on td "needs payment" at bounding box center [386, 290] width 98 height 44
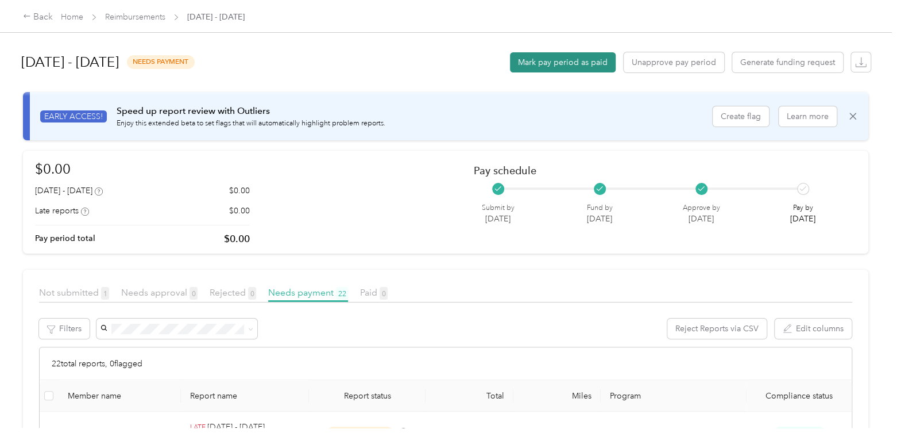
click at [564, 60] on button "Mark pay period as paid" at bounding box center [563, 62] width 106 height 20
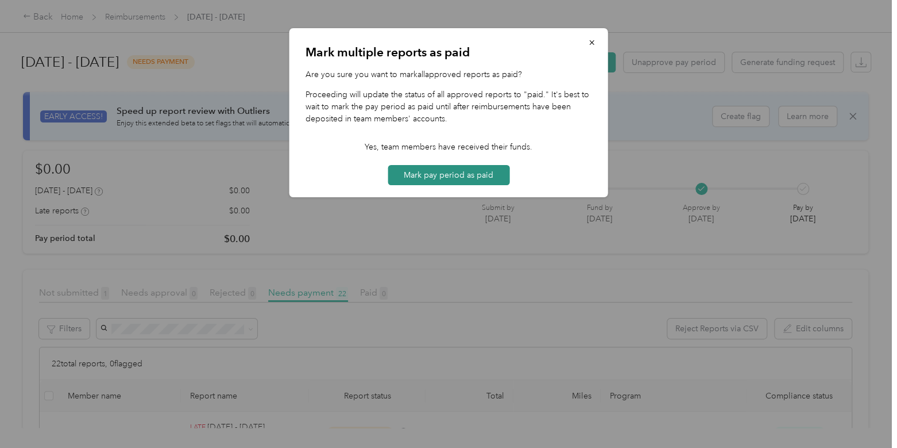
click at [492, 175] on button "Mark pay period as paid" at bounding box center [449, 175] width 122 height 20
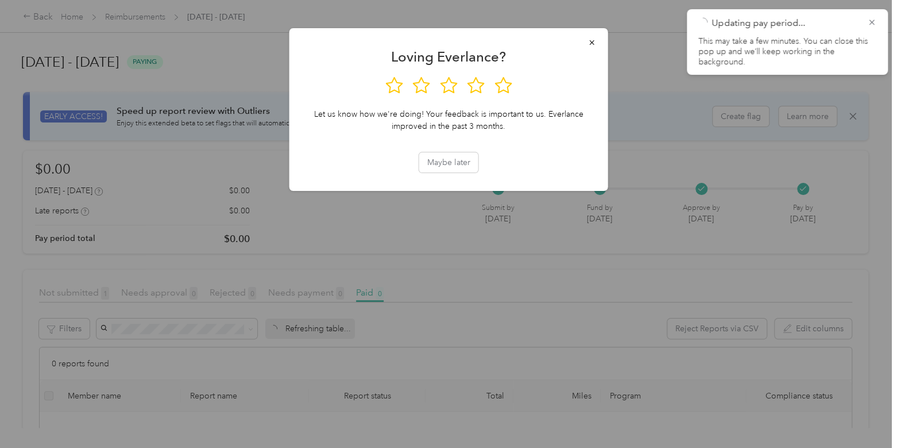
click at [231, 84] on div at bounding box center [448, 224] width 897 height 448
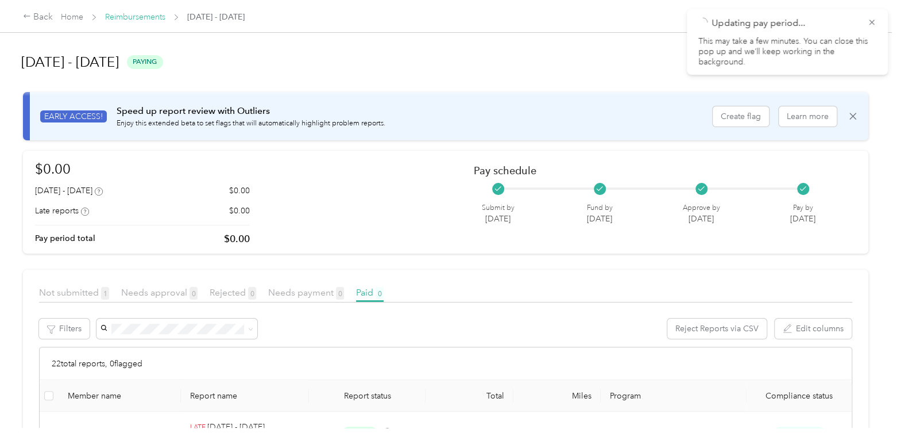
click at [136, 17] on link "Reimbursements" at bounding box center [135, 17] width 60 height 10
